Goal: Find specific page/section: Find specific page/section

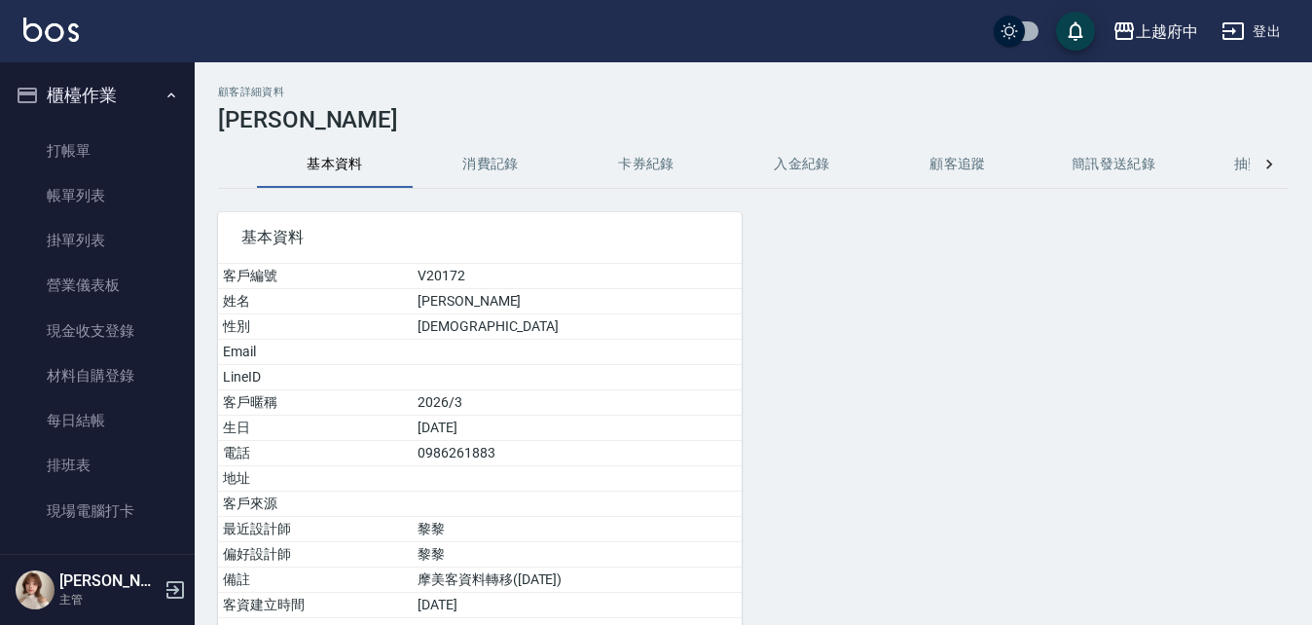
scroll to position [557, 0]
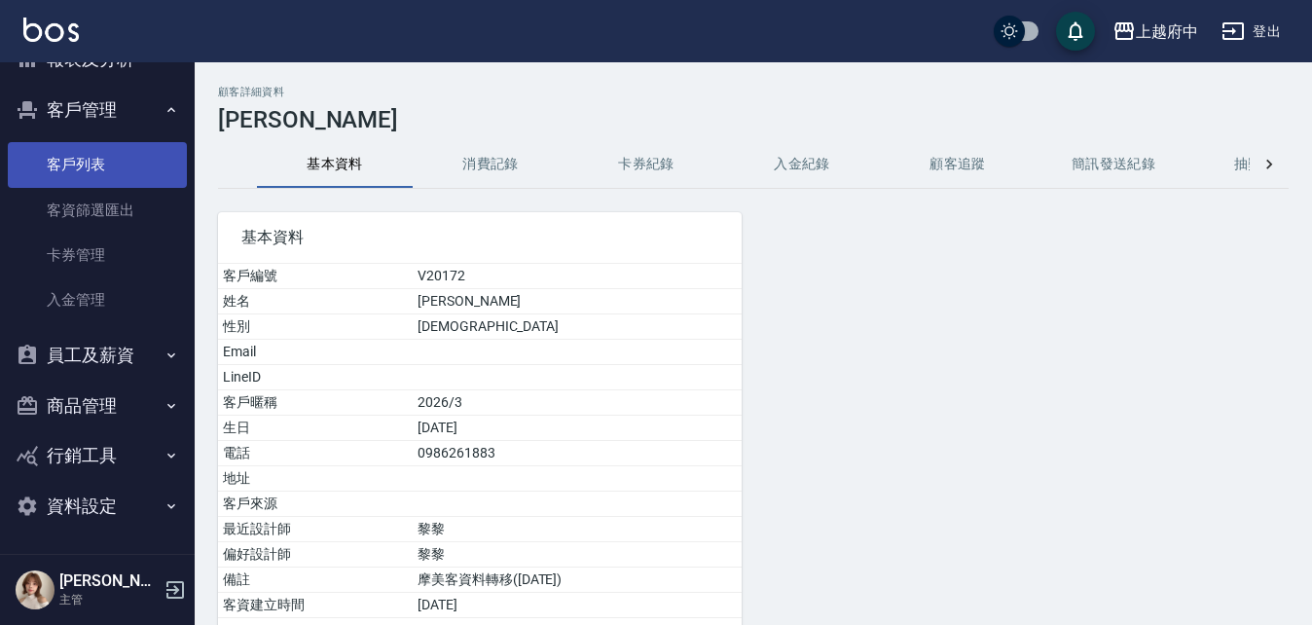
click at [125, 176] on link "客戶列表" at bounding box center [97, 164] width 179 height 45
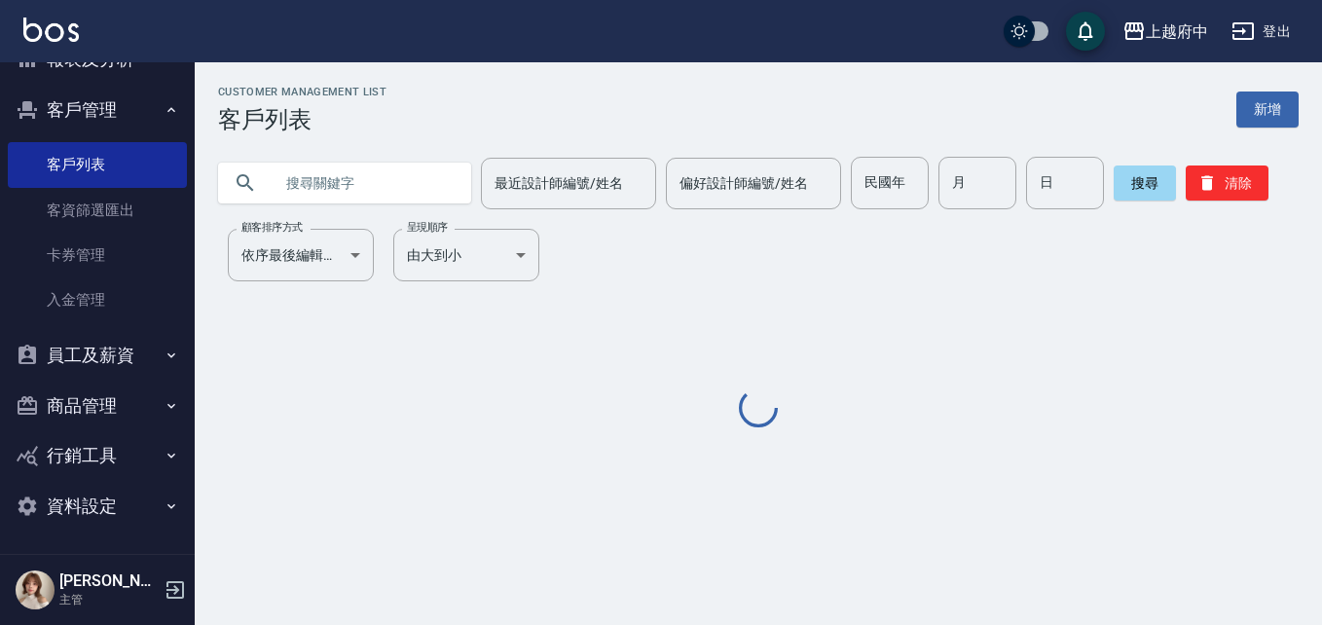
click at [273, 184] on input "text" at bounding box center [363, 183] width 183 height 53
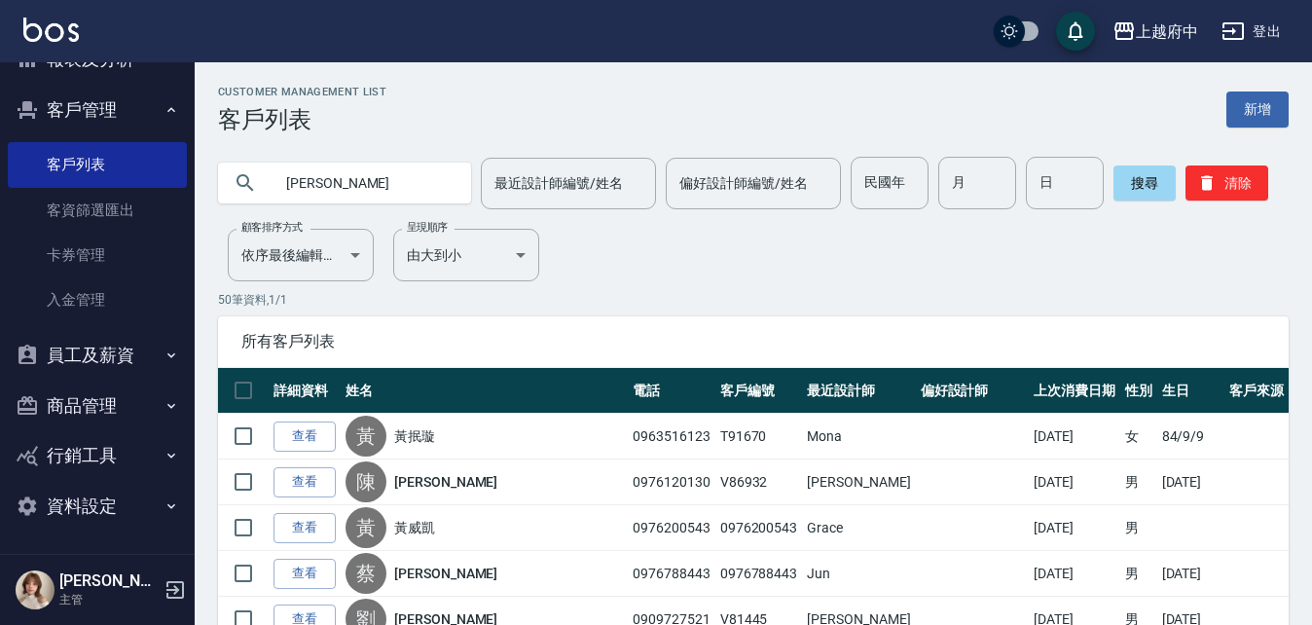
type input "[PERSON_NAME]"
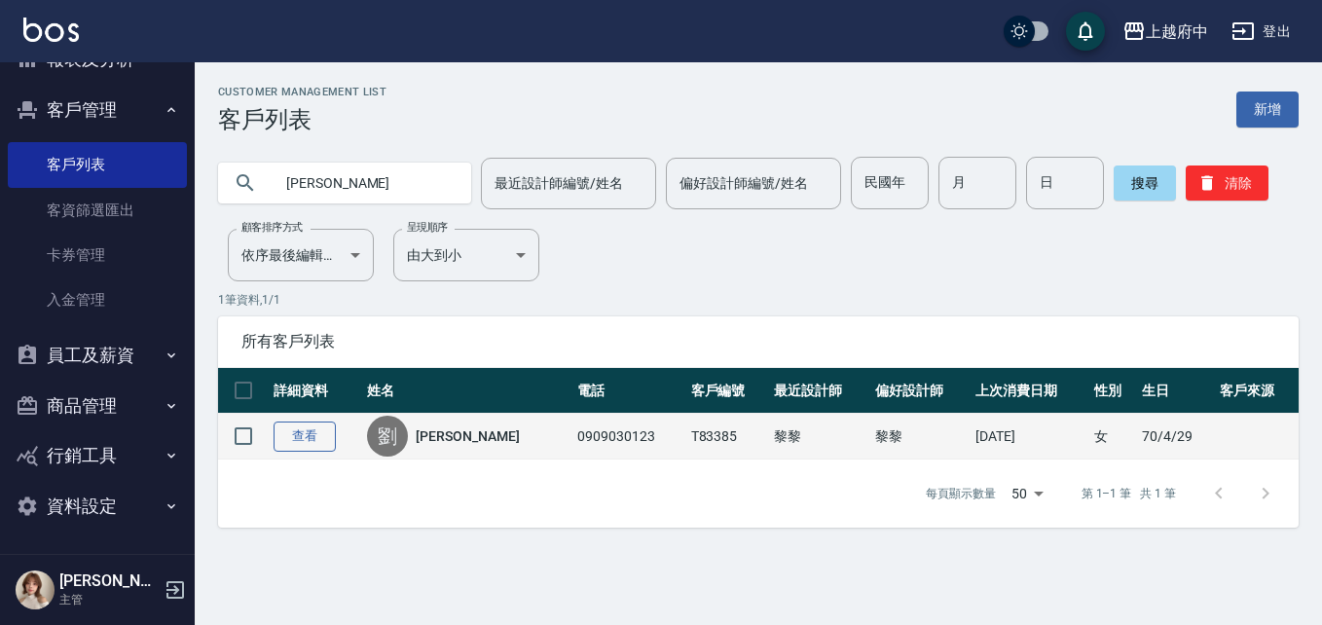
click at [317, 429] on link "查看" at bounding box center [304, 436] width 62 height 30
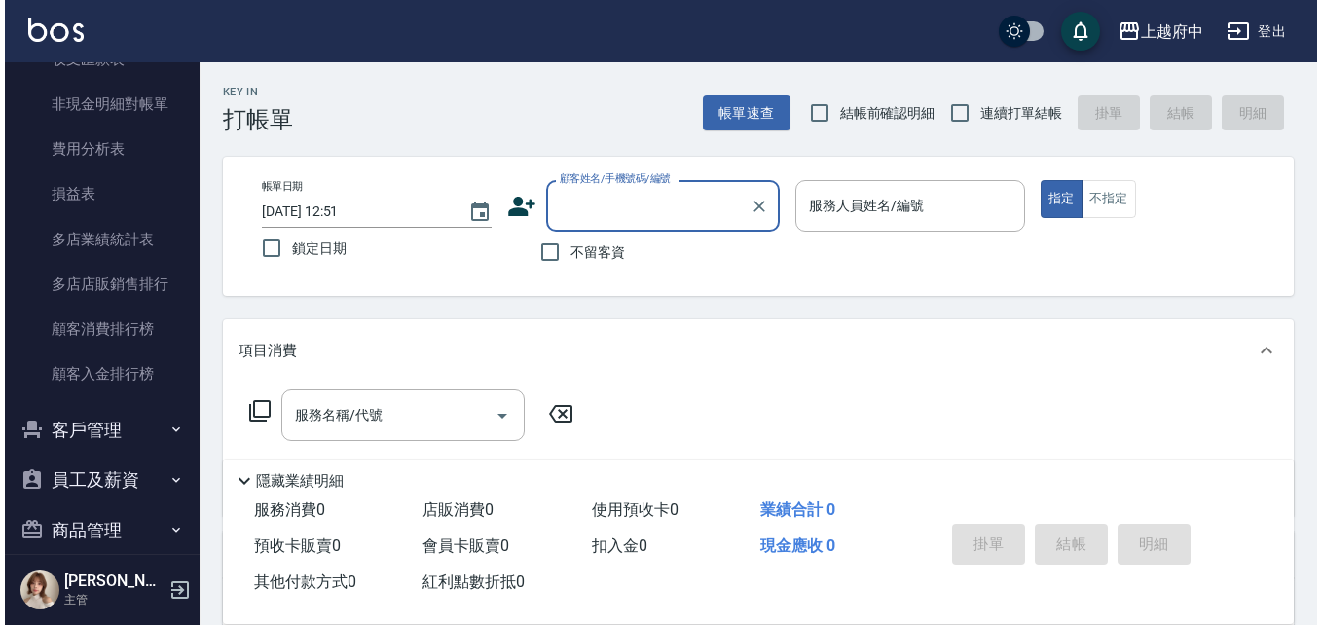
scroll to position [2312, 0]
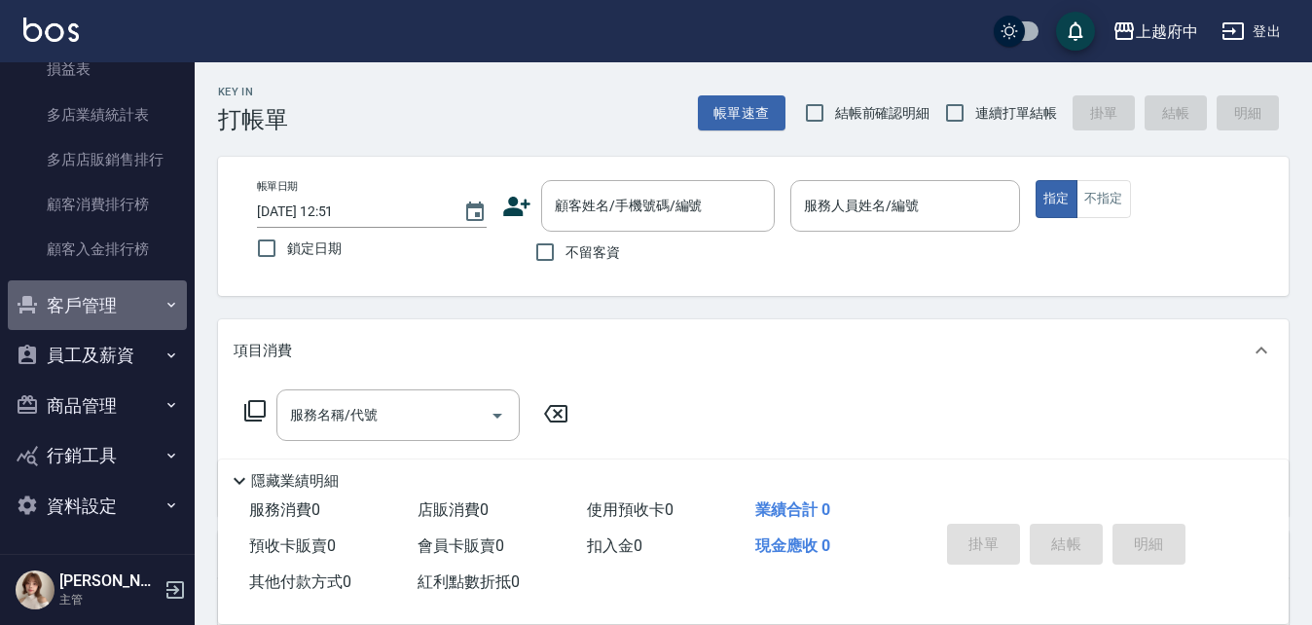
click at [128, 300] on button "客戶管理" at bounding box center [97, 305] width 179 height 51
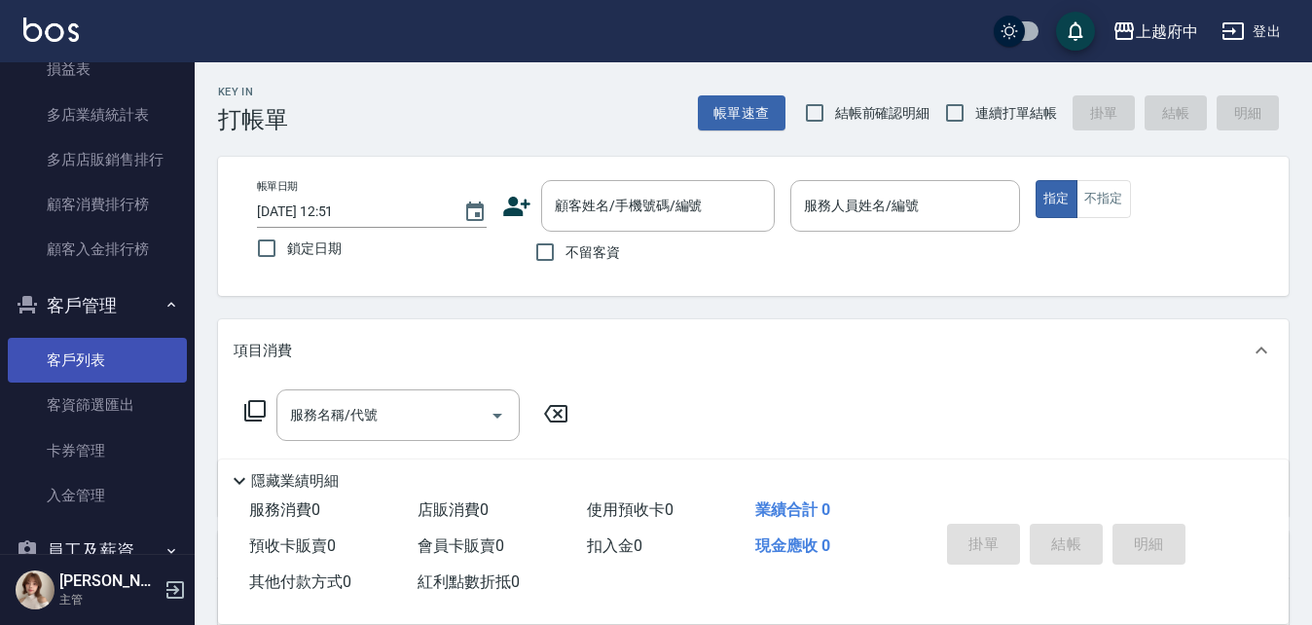
click at [111, 371] on link "客戶列表" at bounding box center [97, 360] width 179 height 45
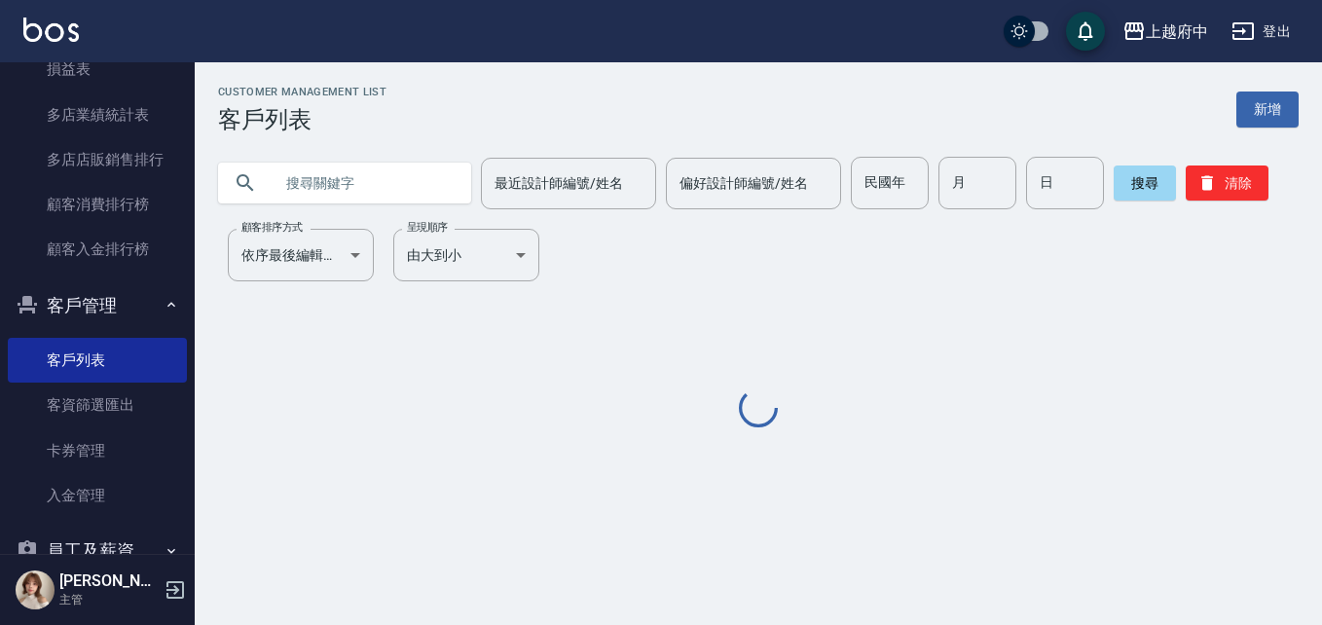
click at [369, 188] on input "text" at bounding box center [363, 183] width 183 height 53
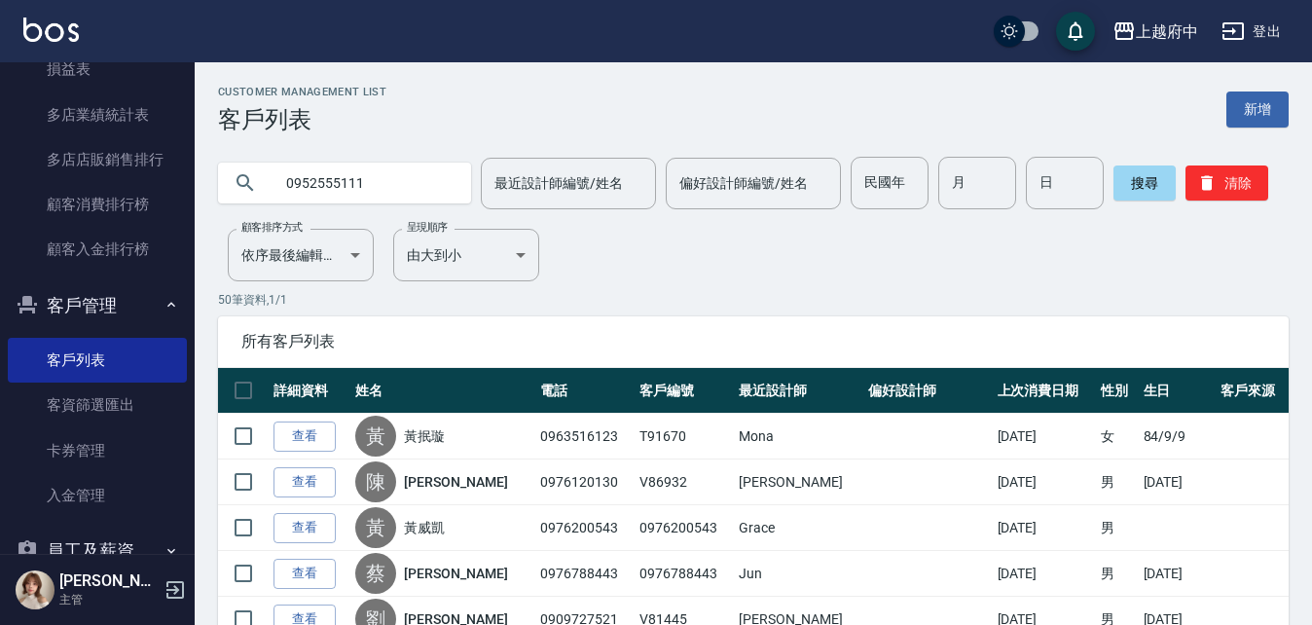
type input "0952555111"
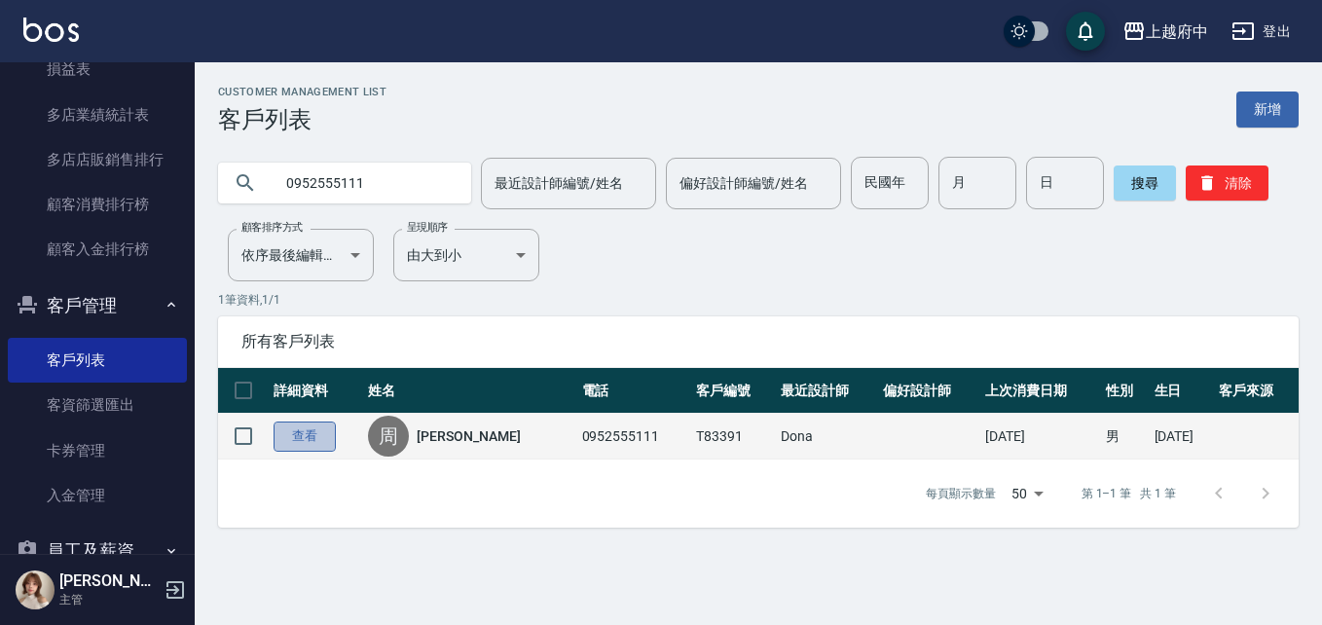
click at [315, 445] on link "查看" at bounding box center [304, 436] width 62 height 30
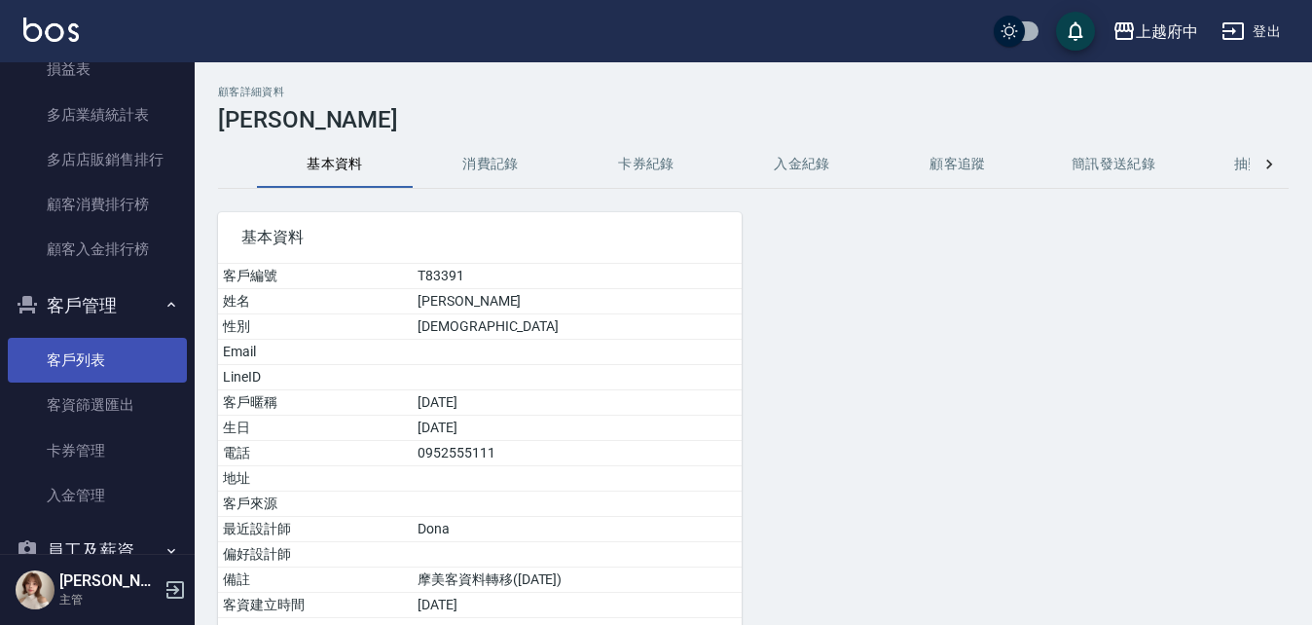
drag, startPoint x: 146, startPoint y: 349, endPoint x: 160, endPoint y: 347, distance: 13.8
click at [146, 349] on link "客戶列表" at bounding box center [97, 360] width 179 height 45
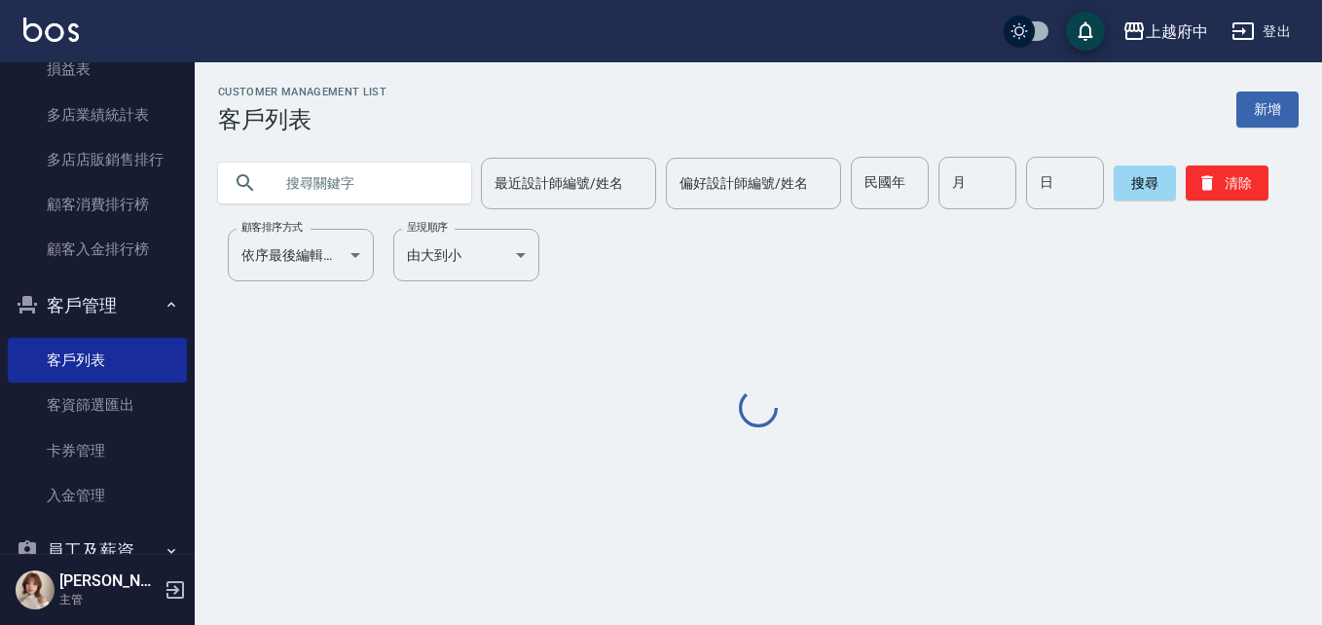
click at [334, 193] on input "text" at bounding box center [363, 183] width 183 height 53
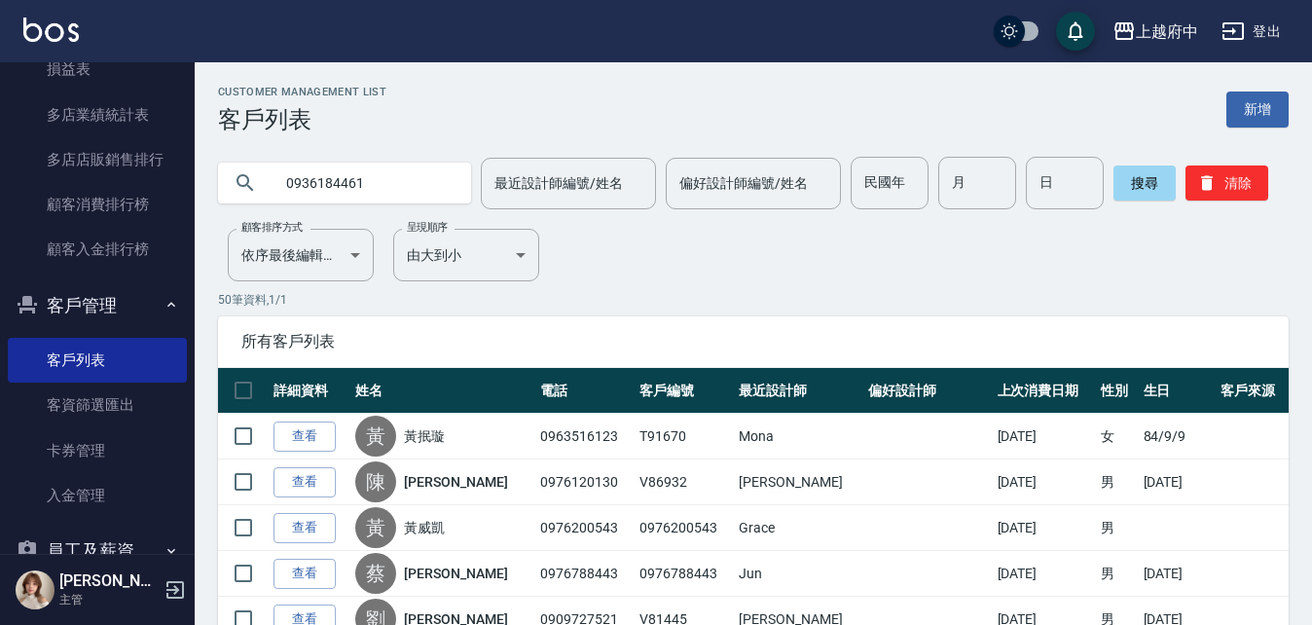
type input "0936184461"
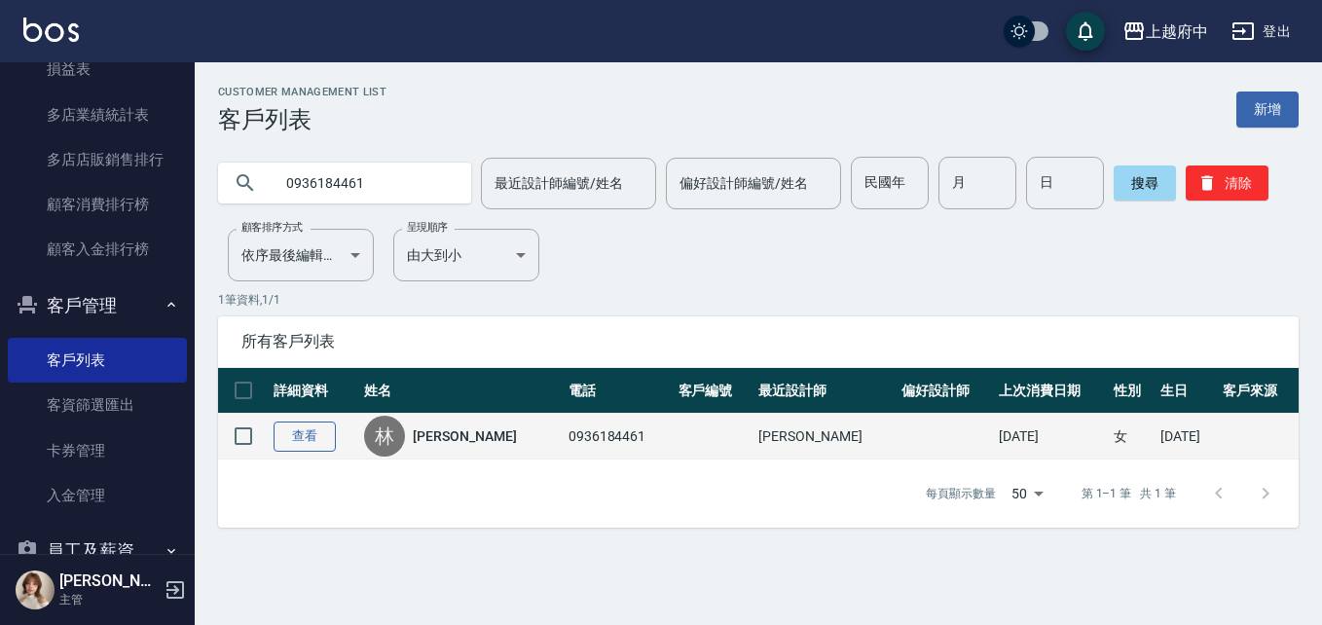
click at [309, 436] on link "查看" at bounding box center [304, 436] width 62 height 30
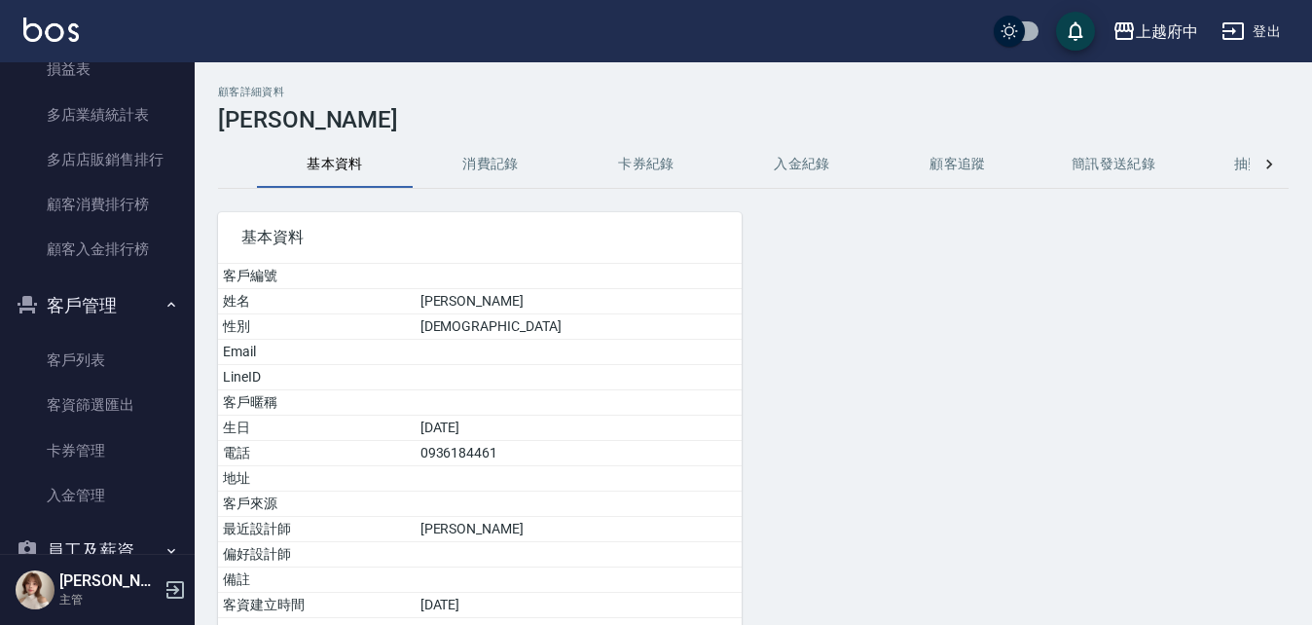
click at [475, 167] on button "消費記錄" at bounding box center [491, 164] width 156 height 47
